Goal: Information Seeking & Learning: Learn about a topic

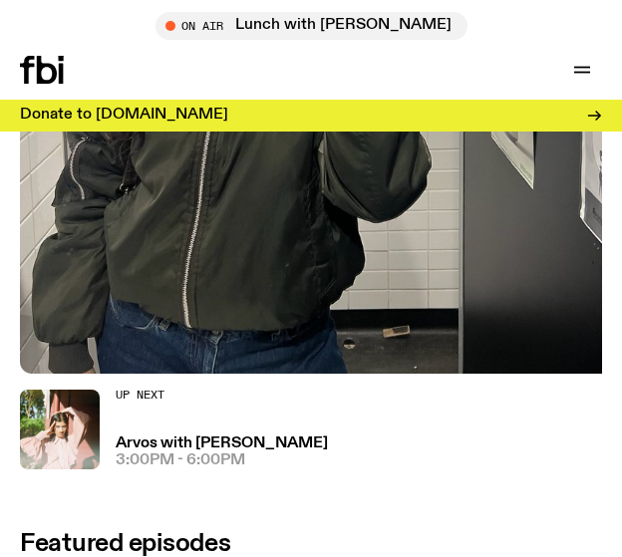
scroll to position [563, 0]
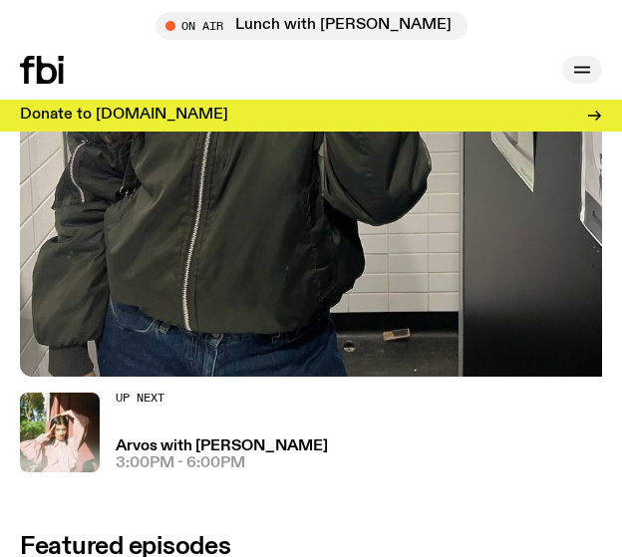
click at [571, 66] on icon "button" at bounding box center [582, 70] width 24 height 24
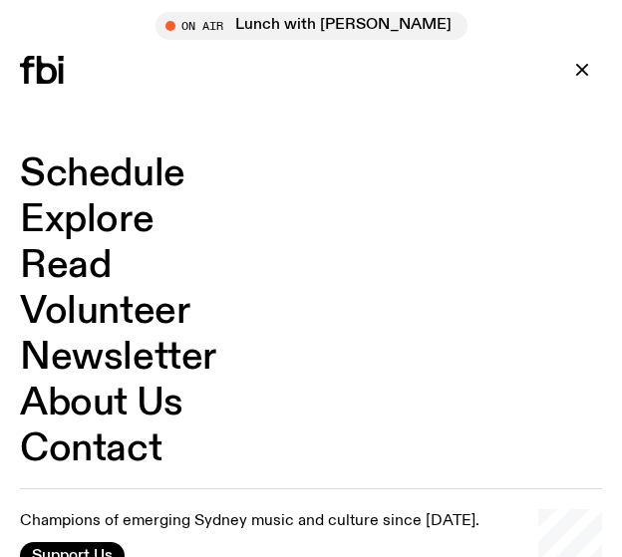
click at [84, 165] on link "Schedule" at bounding box center [102, 174] width 165 height 38
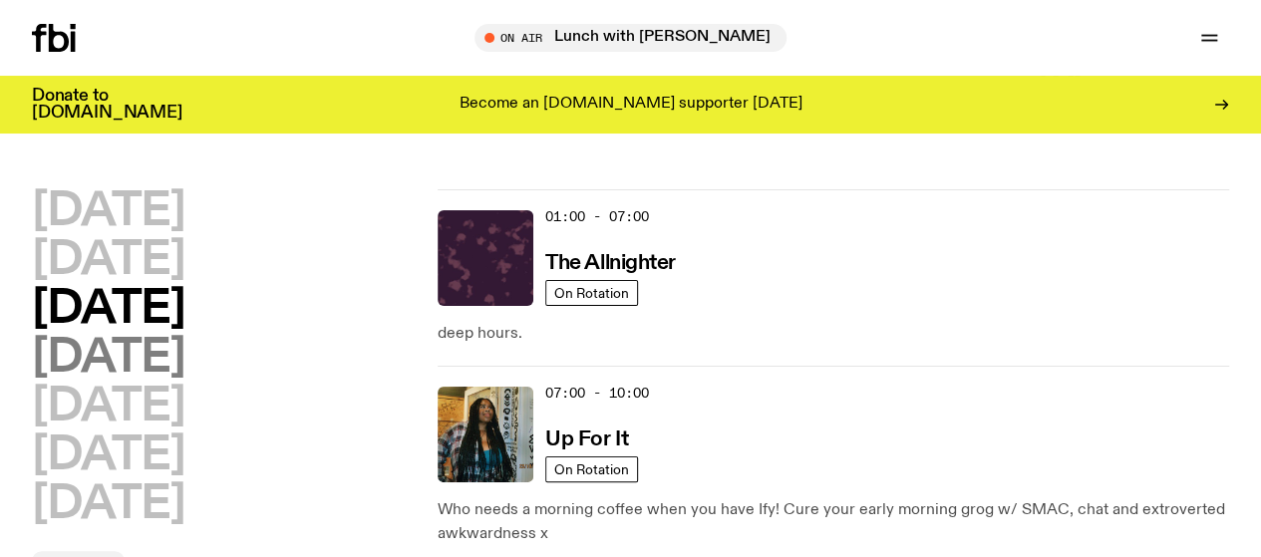
click at [184, 381] on h2 "[DATE]" at bounding box center [108, 358] width 152 height 45
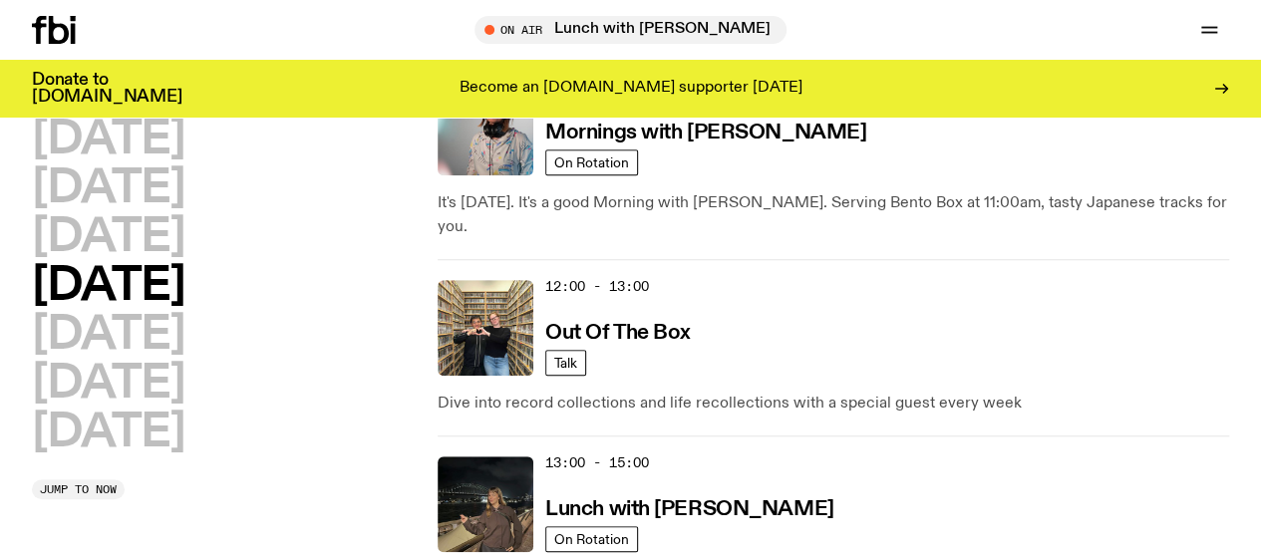
scroll to position [492, 0]
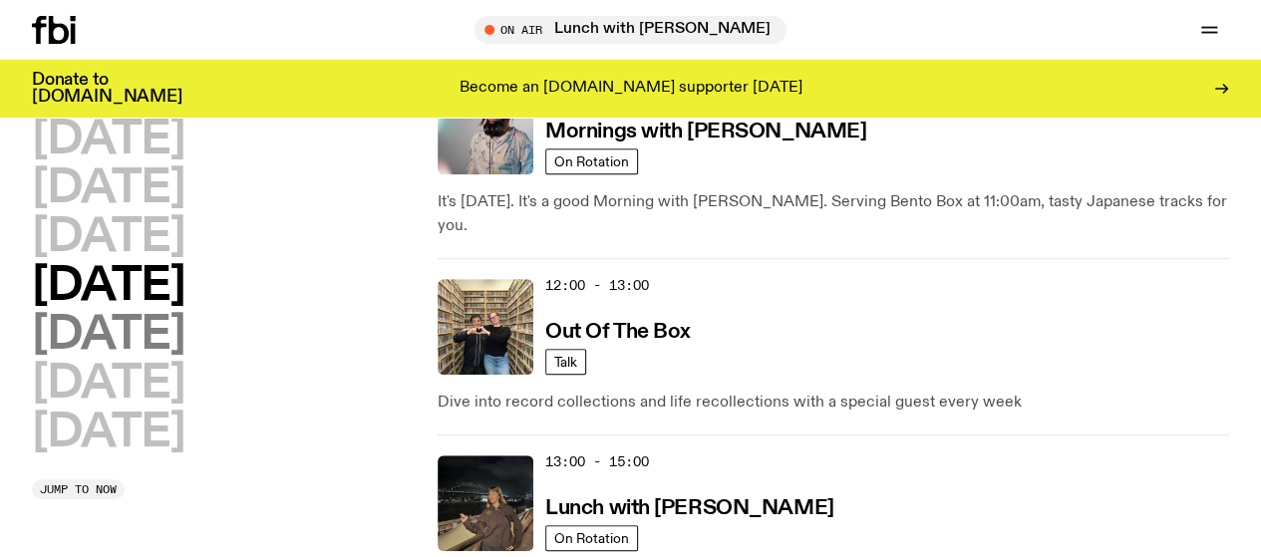
click at [116, 358] on h2 "[DATE]" at bounding box center [108, 335] width 152 height 45
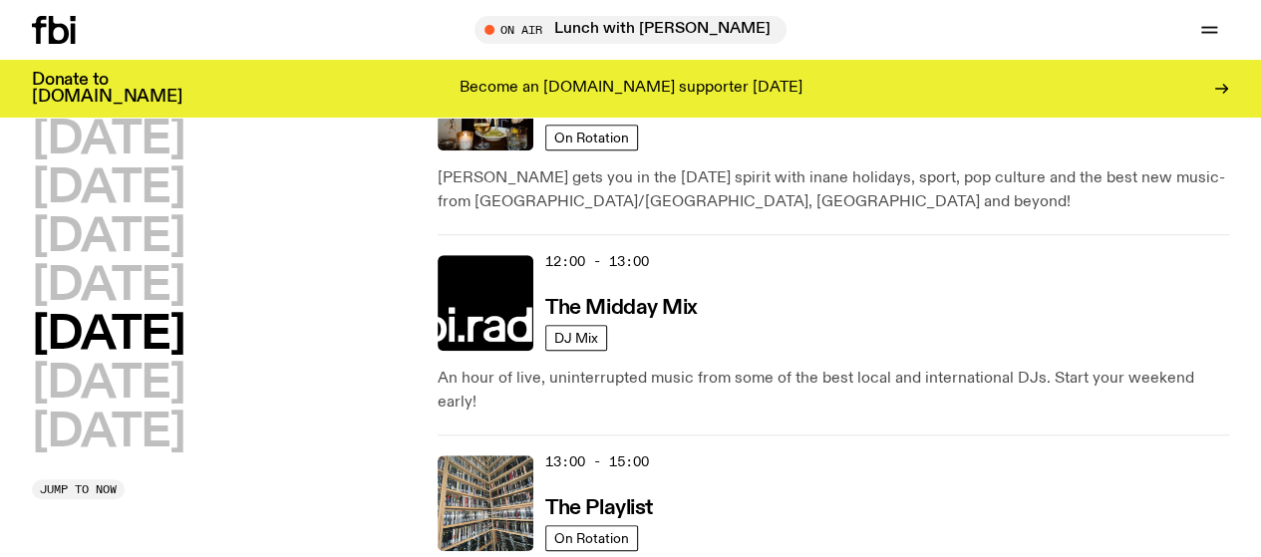
scroll to position [524, 0]
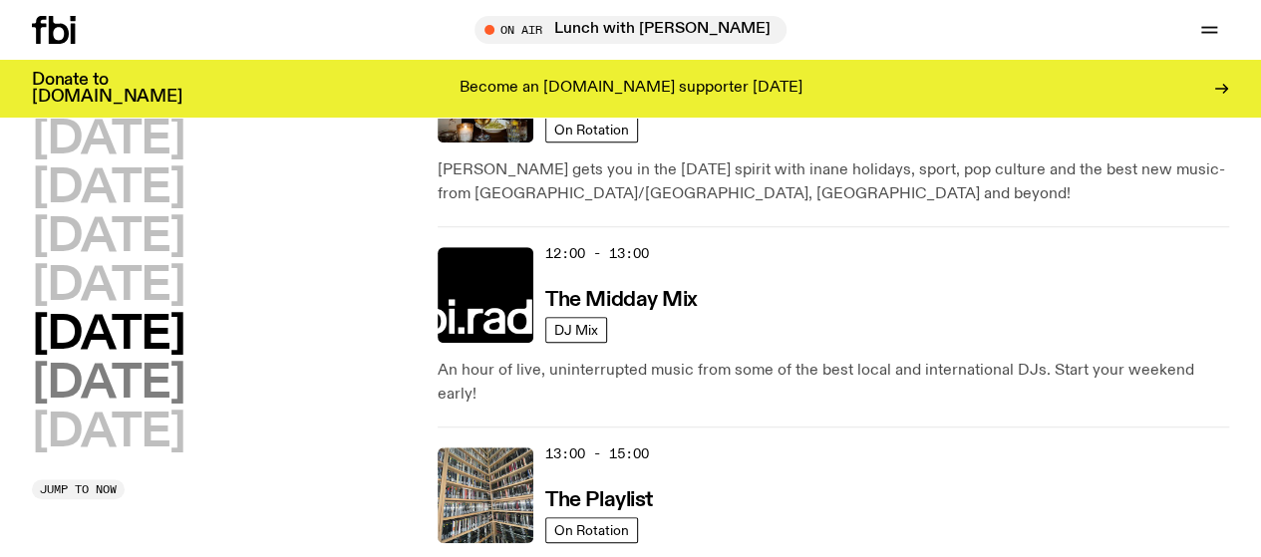
click at [175, 407] on h2 "[DATE]" at bounding box center [108, 384] width 152 height 45
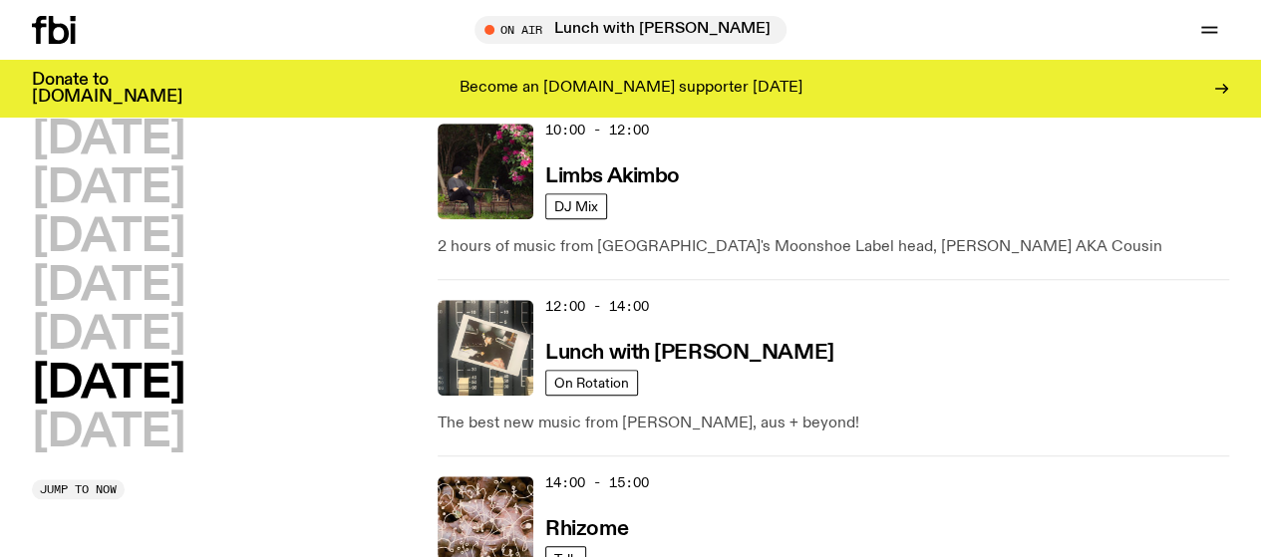
scroll to position [780, 0]
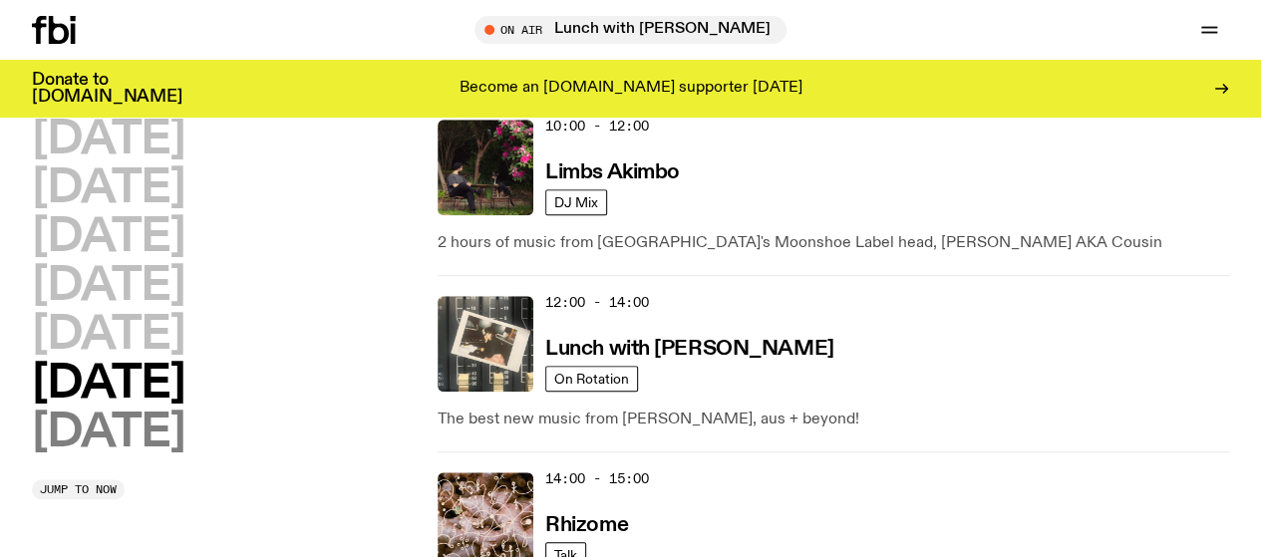
click at [149, 455] on h2 "[DATE]" at bounding box center [108, 433] width 152 height 45
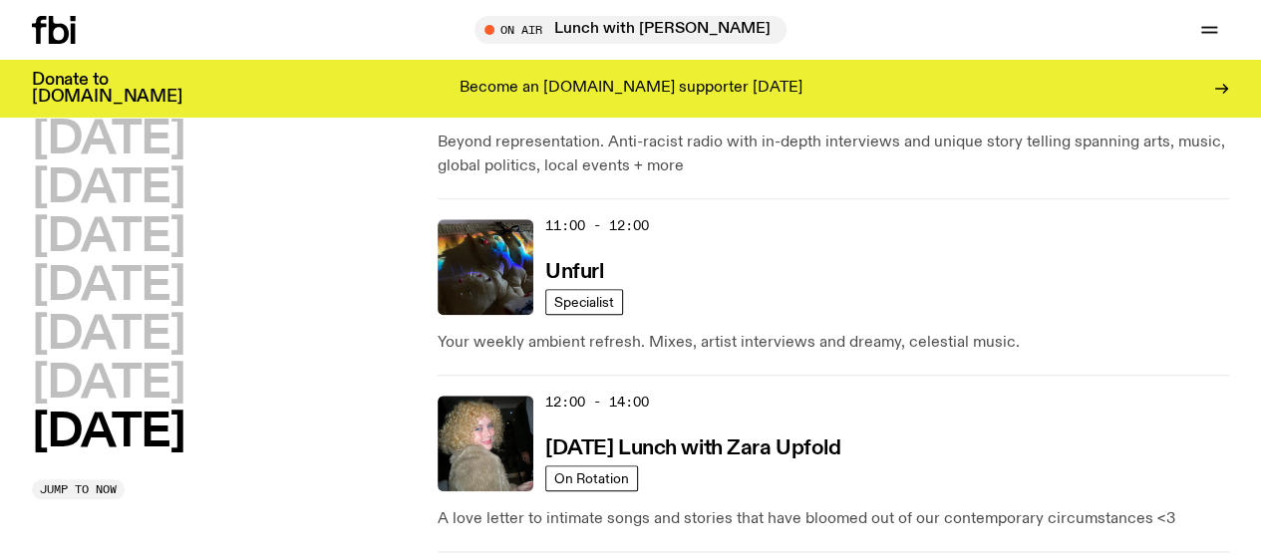
scroll to position [985, 0]
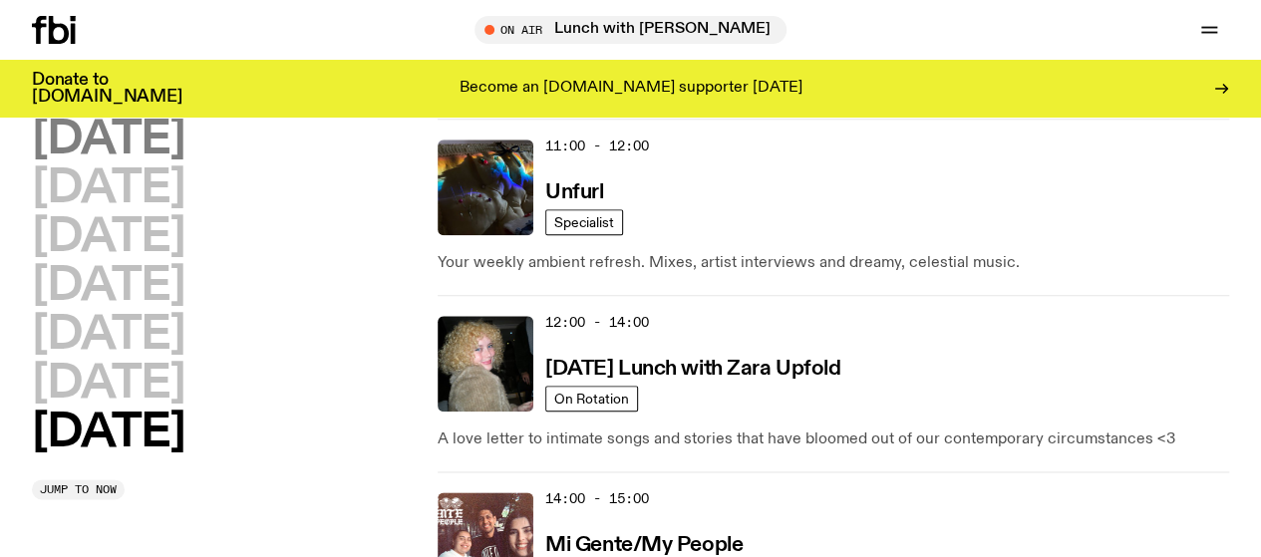
click at [184, 136] on h2 "[DATE]" at bounding box center [108, 140] width 152 height 45
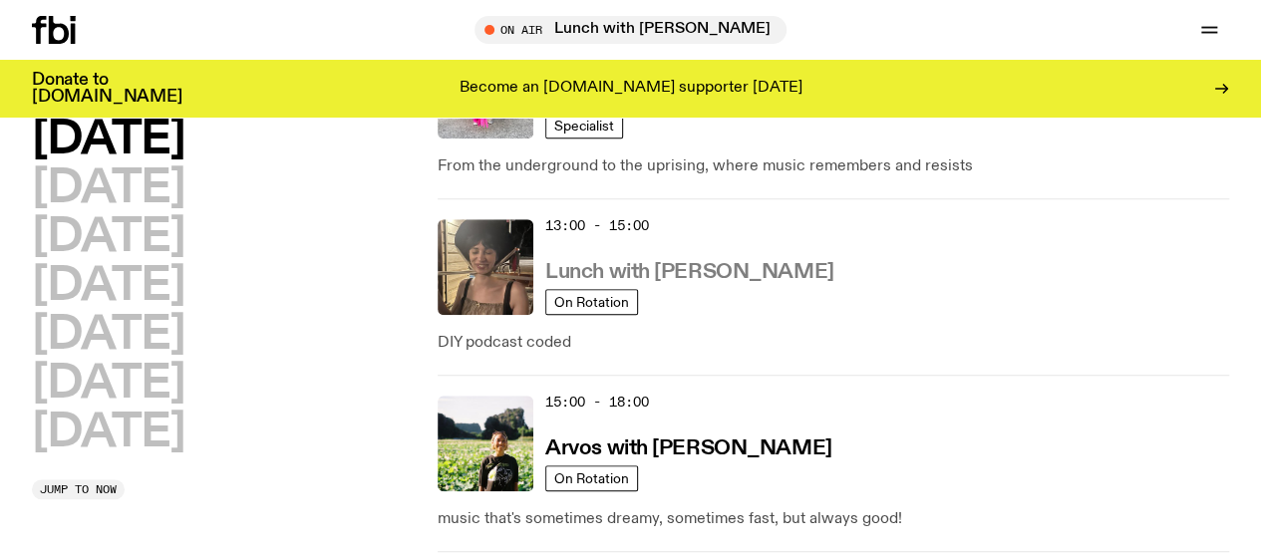
scroll to position [705, 0]
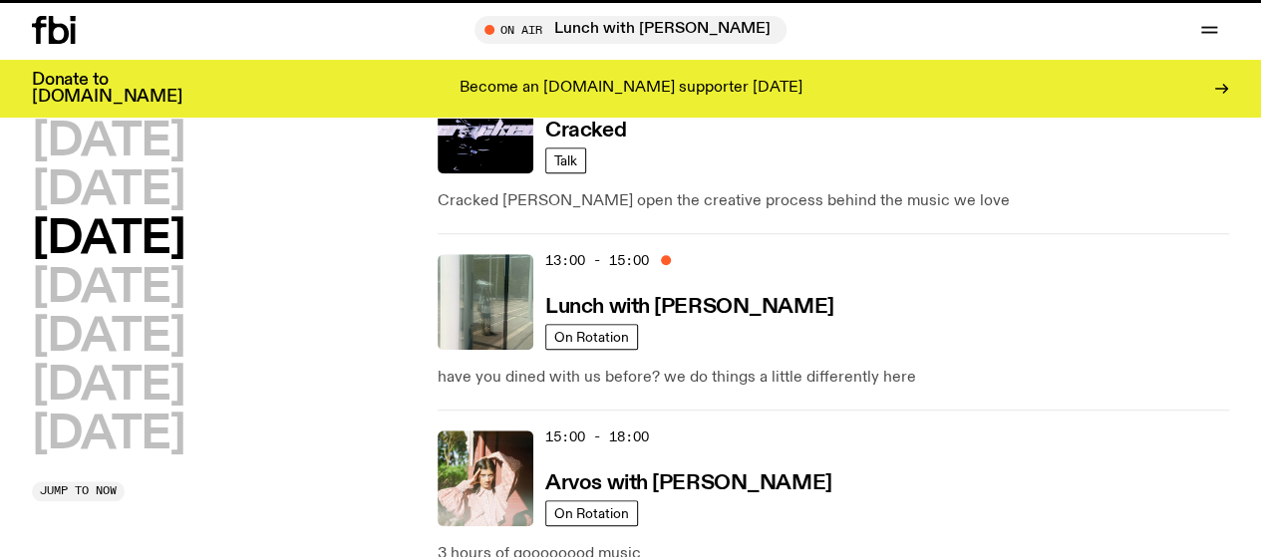
scroll to position [690, 0]
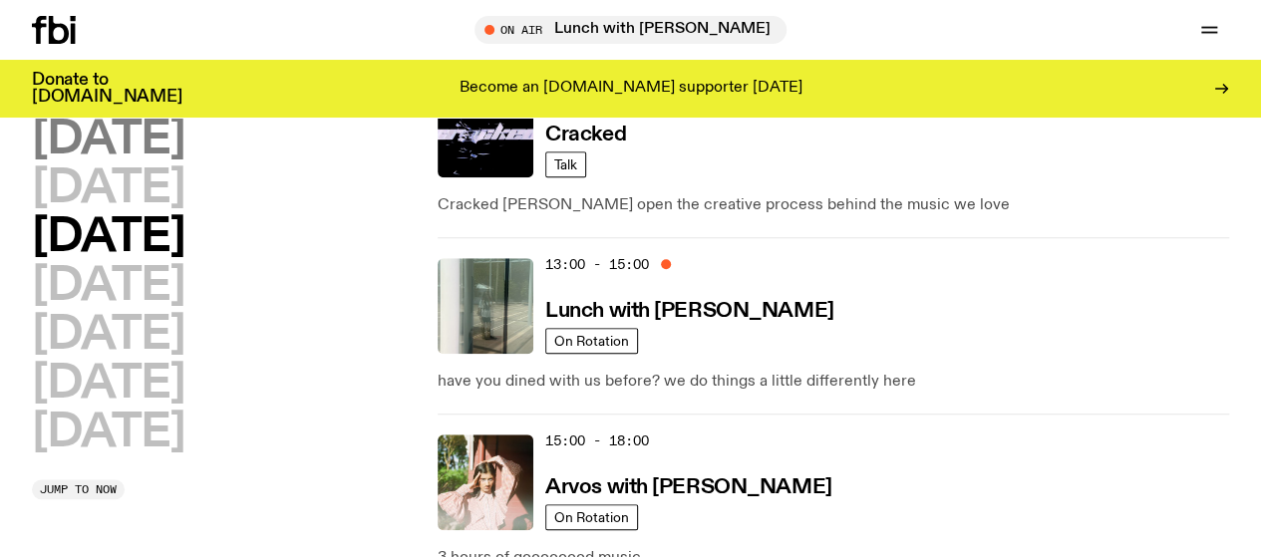
click at [184, 162] on h2 "[DATE]" at bounding box center [108, 140] width 152 height 45
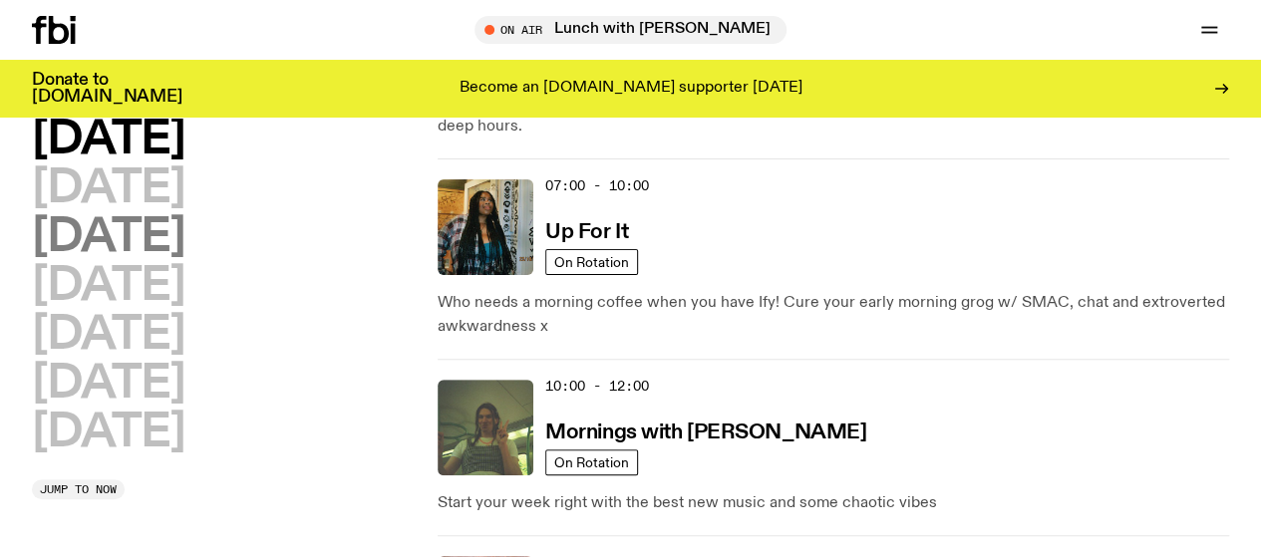
click at [177, 238] on h2 "[DATE]" at bounding box center [108, 237] width 152 height 45
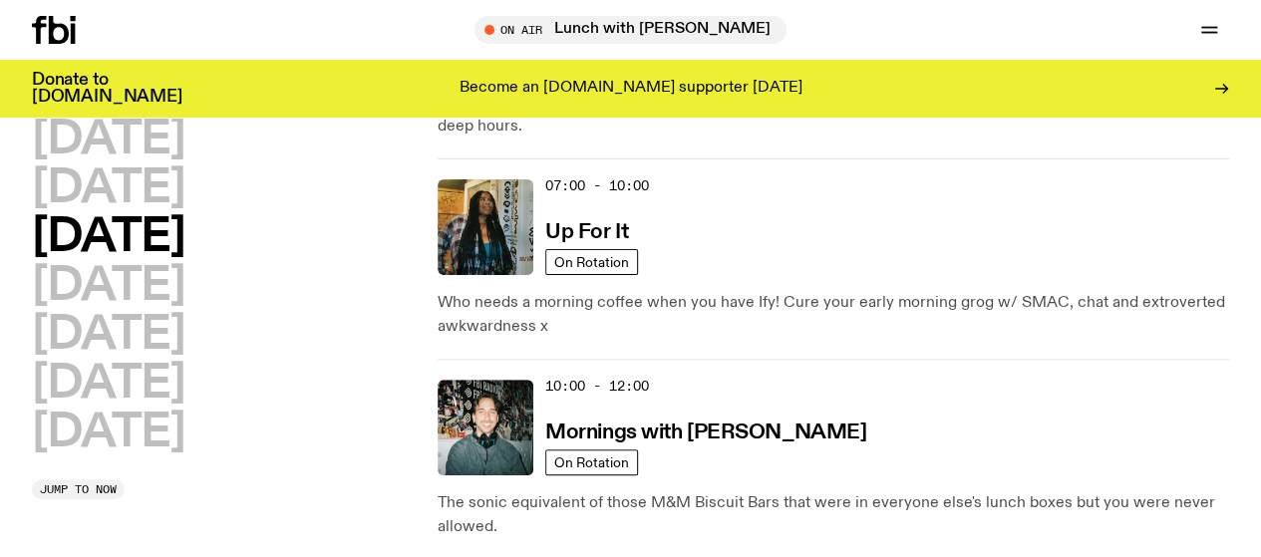
scroll to position [56, 0]
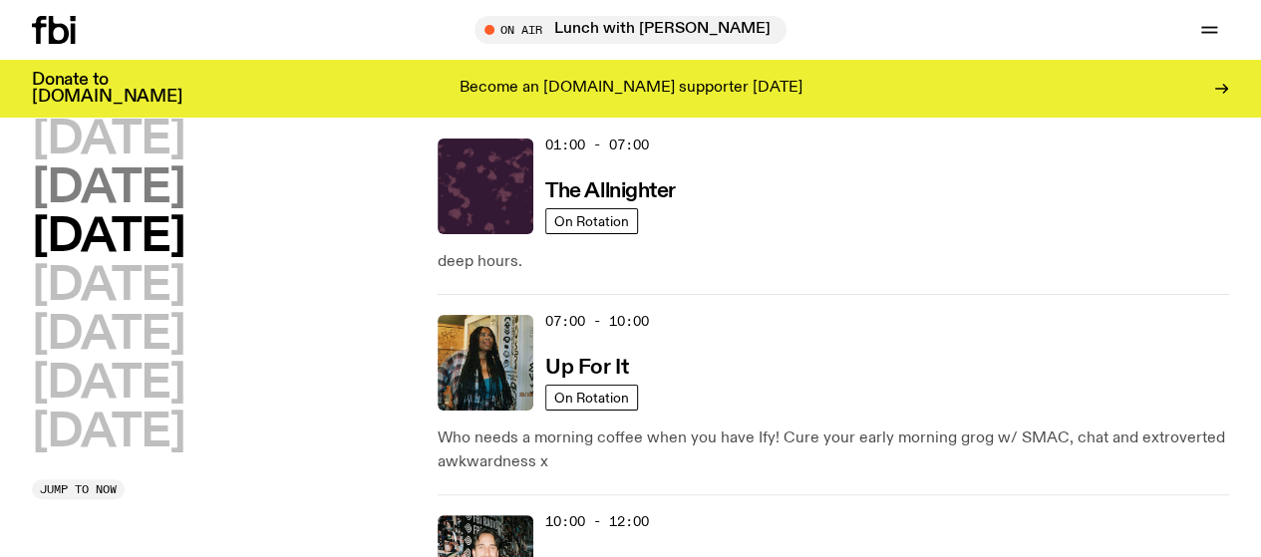
click at [118, 206] on h2 "[DATE]" at bounding box center [108, 188] width 152 height 45
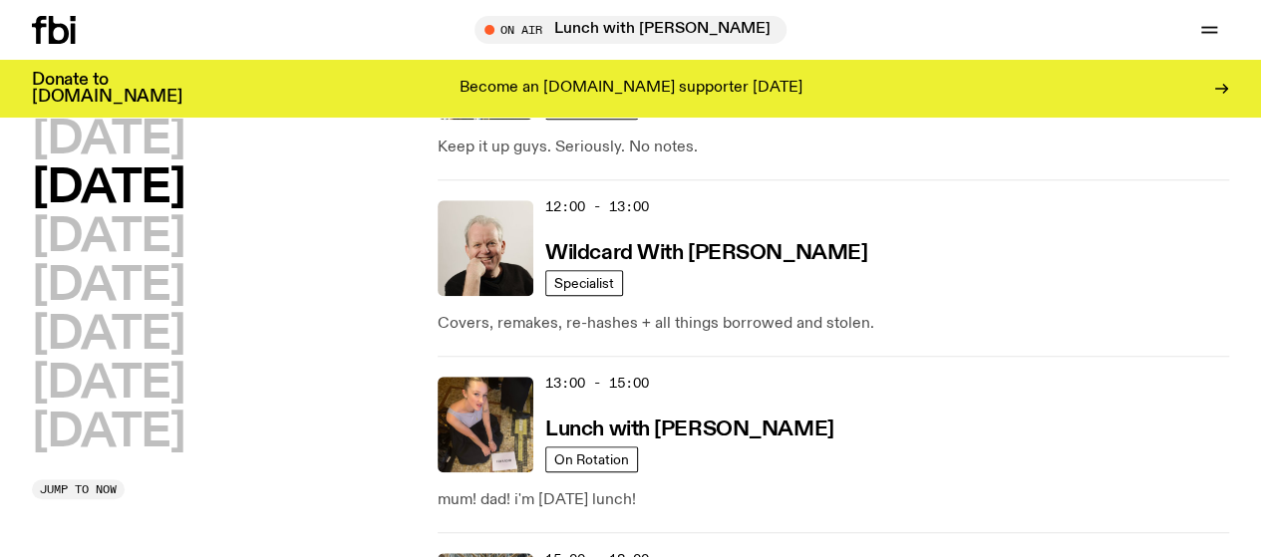
scroll to position [545, 0]
